Goal: Task Accomplishment & Management: Use online tool/utility

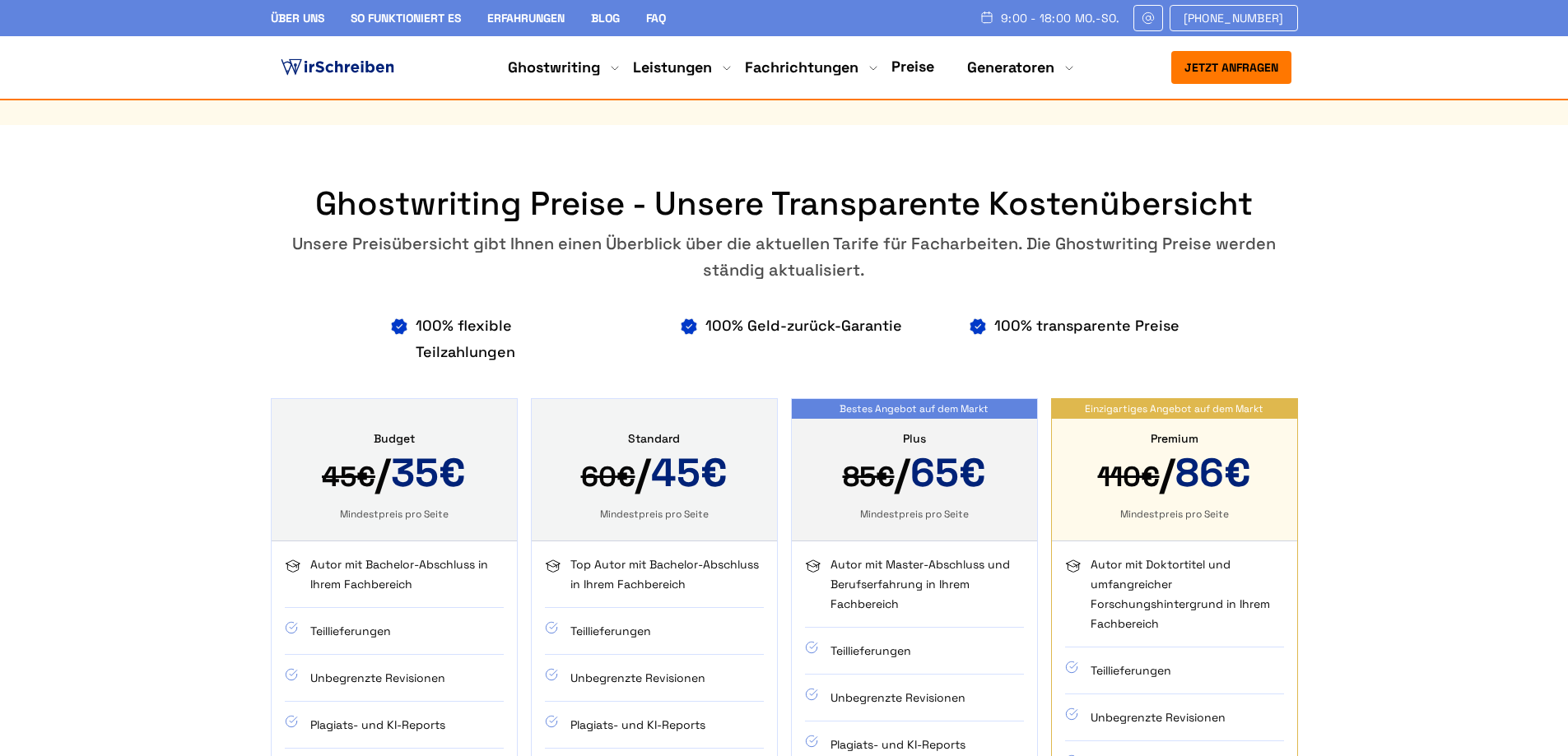
scroll to position [494, 0]
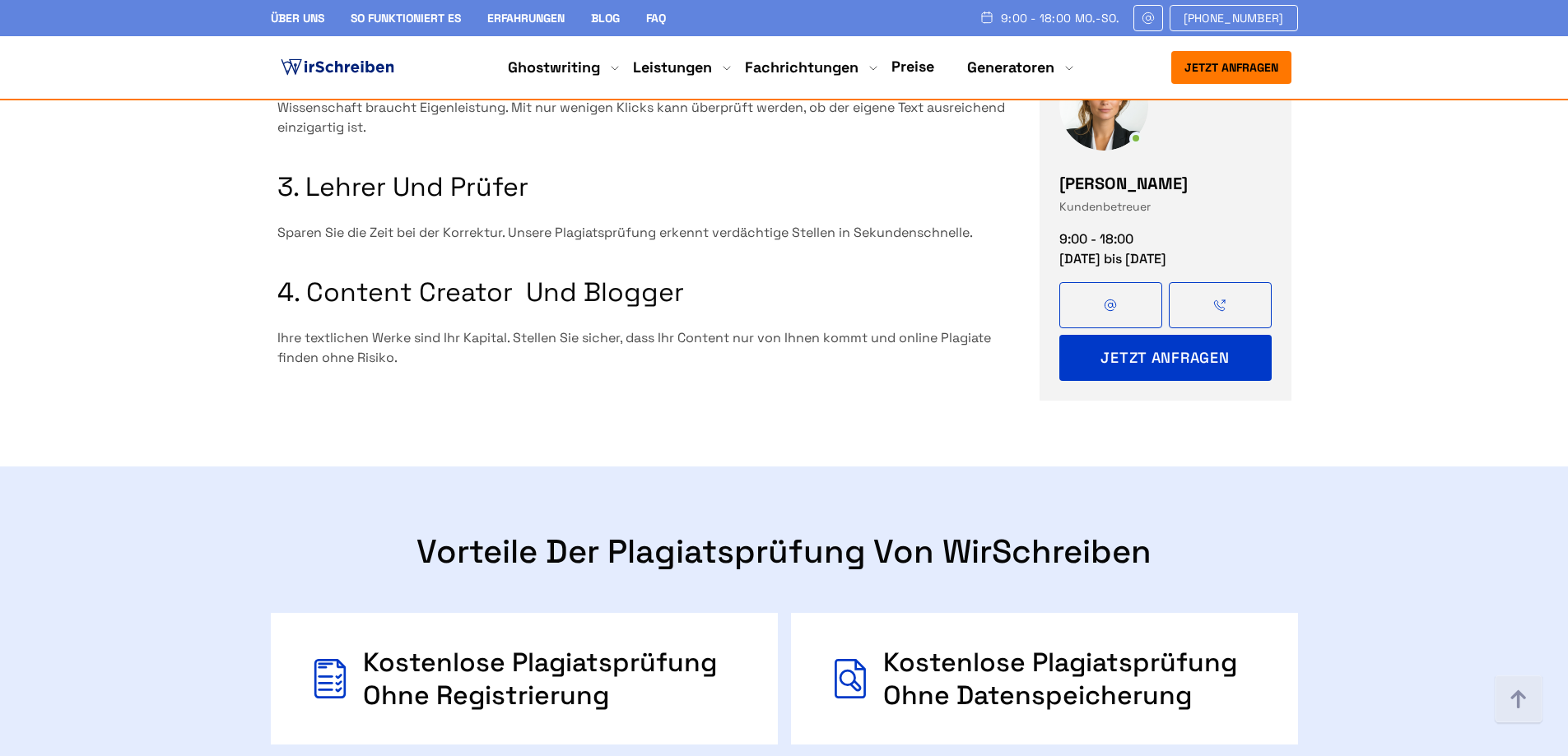
scroll to position [1976, 0]
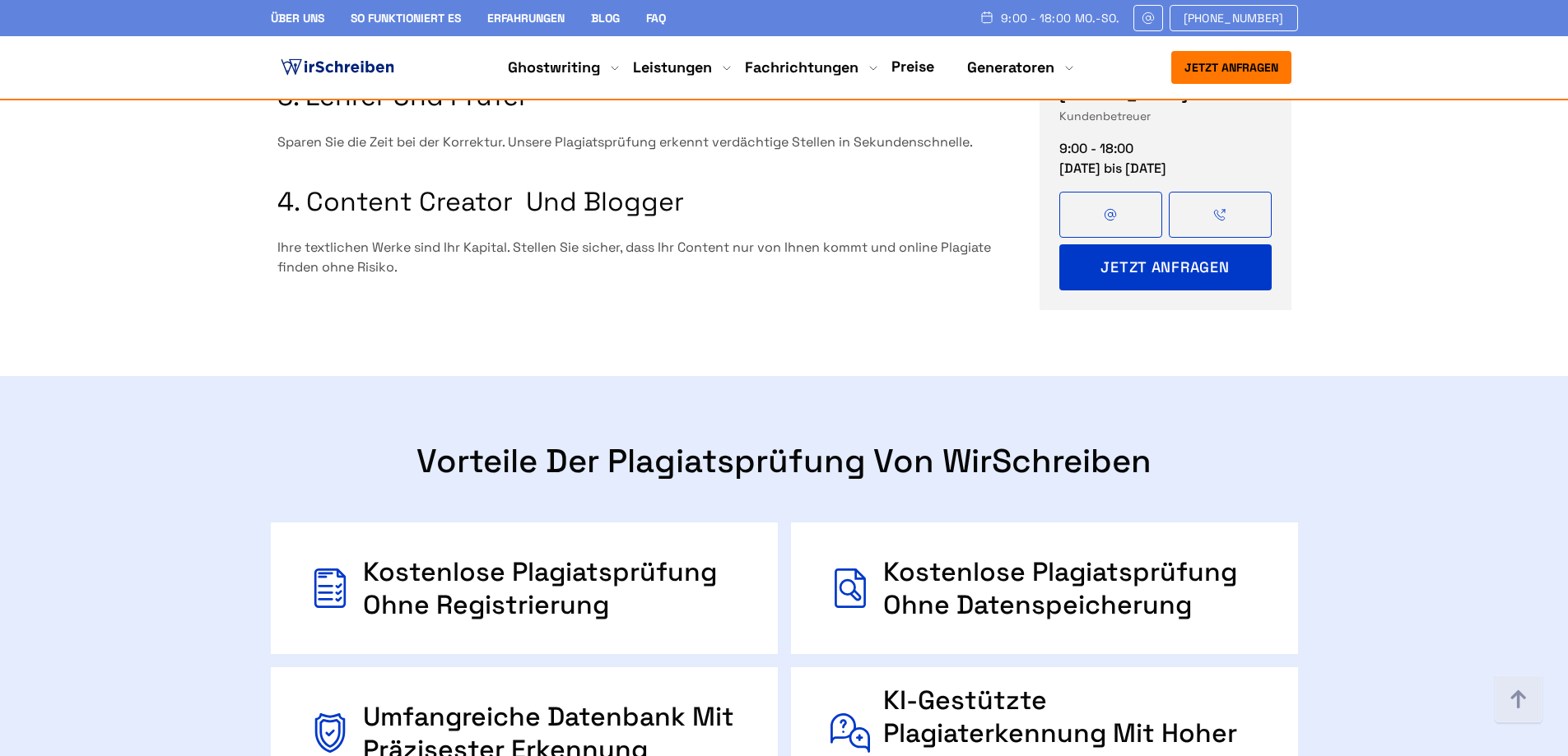
click at [546, 556] on div "Kostenlose Plagiatsprüfung ohne Registrierung" at bounding box center [551, 589] width 376 height 66
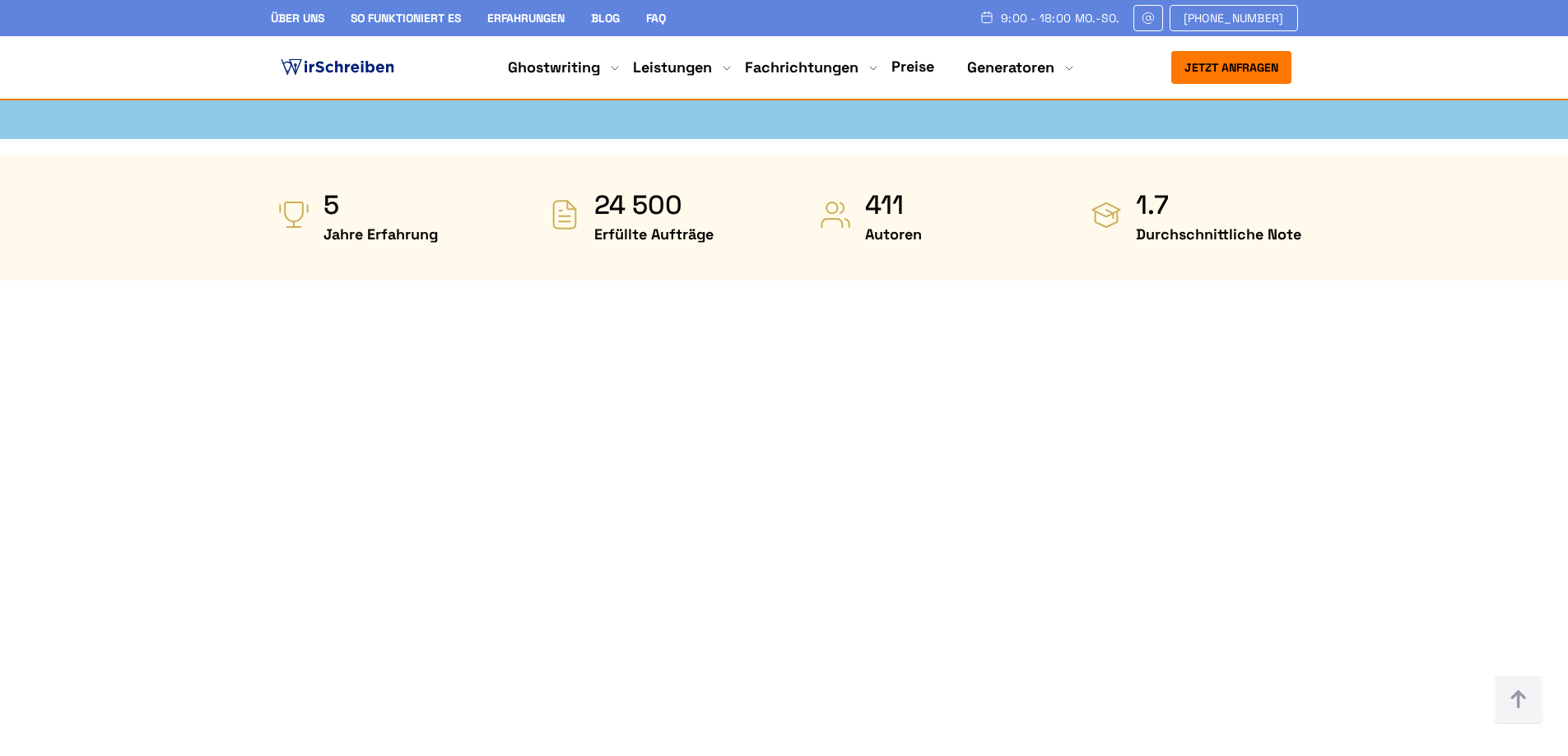
scroll to position [823, 0]
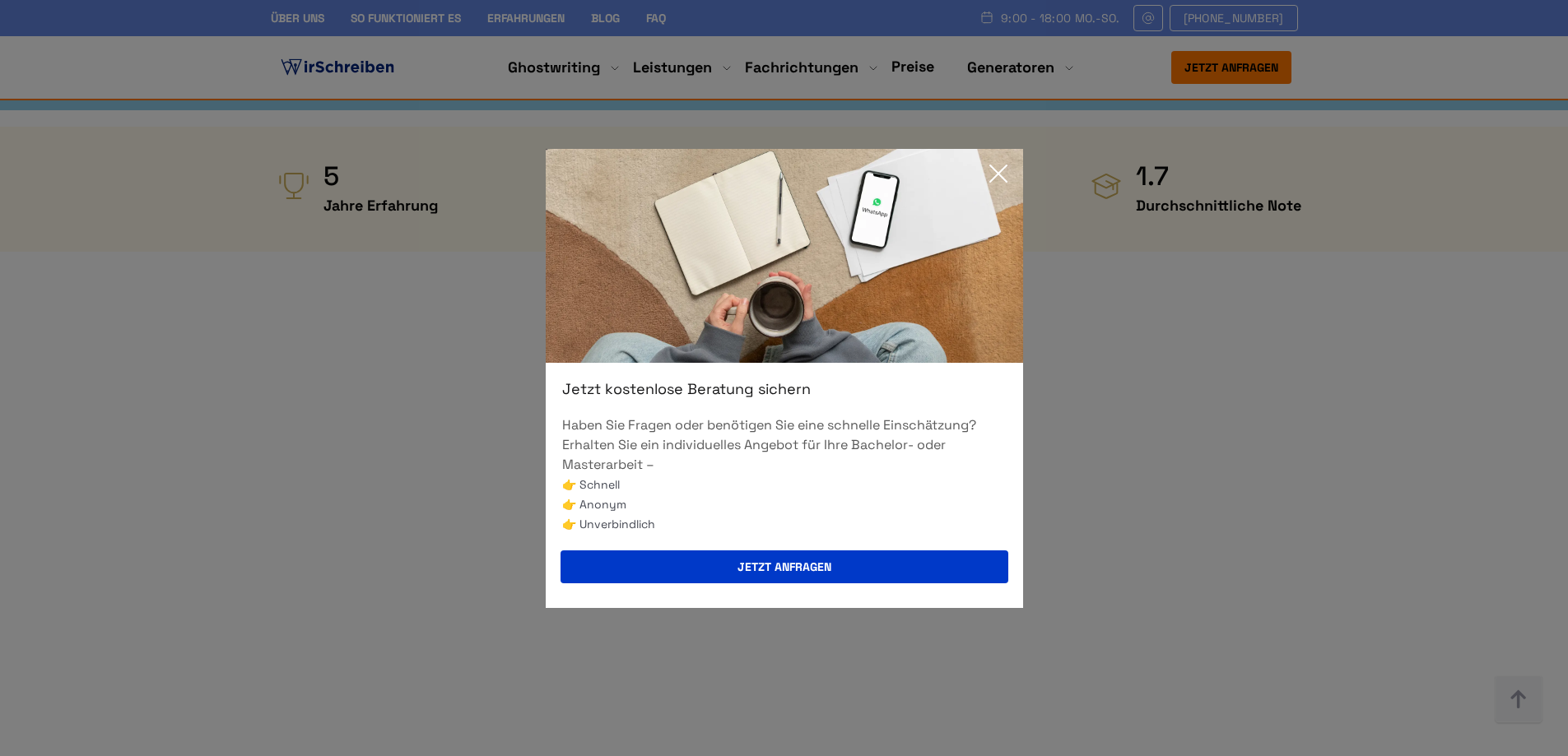
click at [1006, 173] on icon at bounding box center [998, 173] width 33 height 33
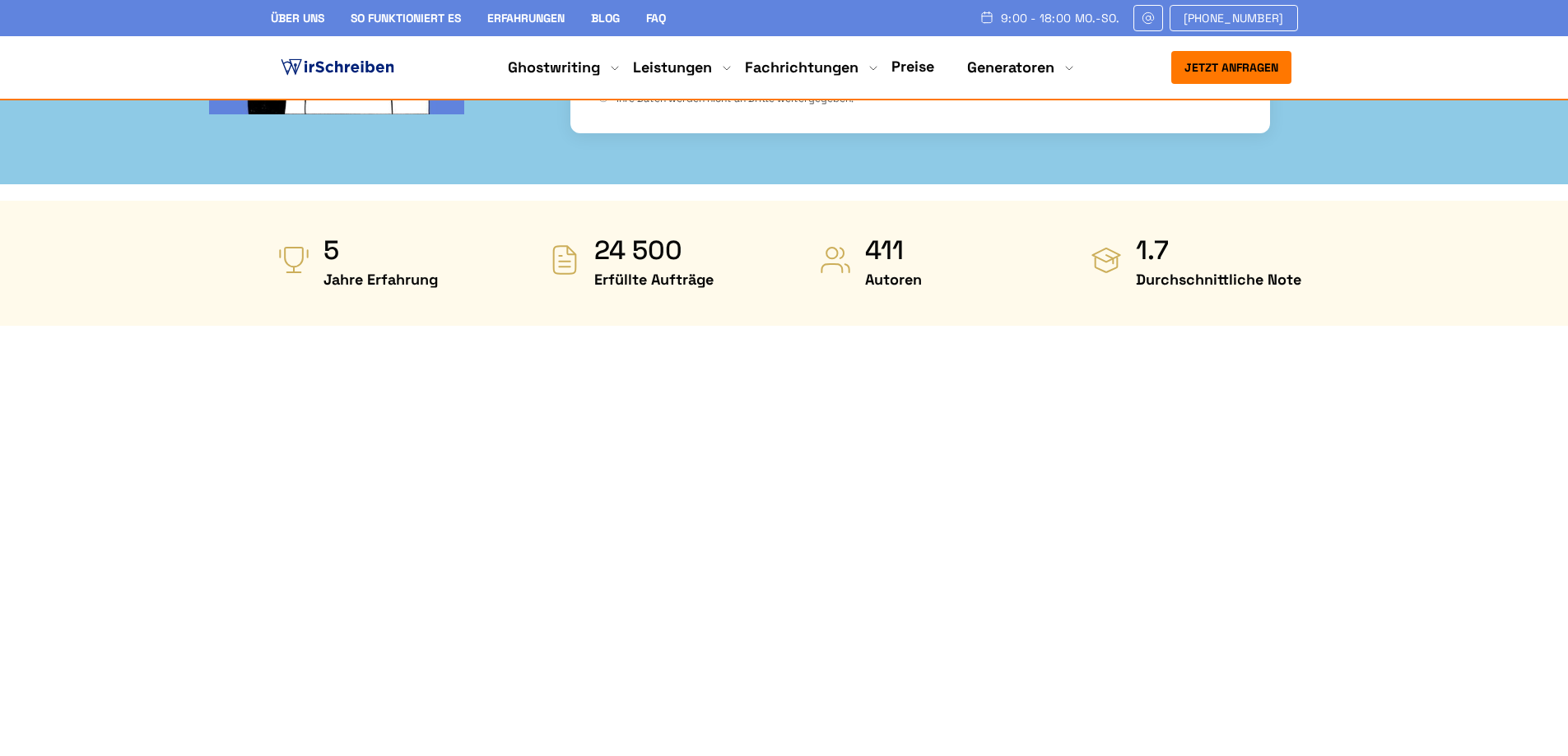
scroll to position [741, 0]
